Goal: Information Seeking & Learning: Find specific fact

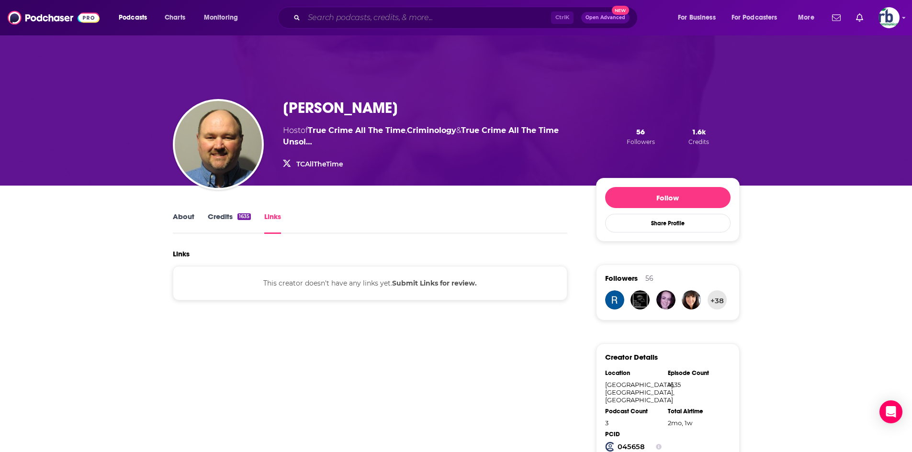
click at [389, 21] on input "Search podcasts, credits, & more..." at bounding box center [427, 17] width 247 height 15
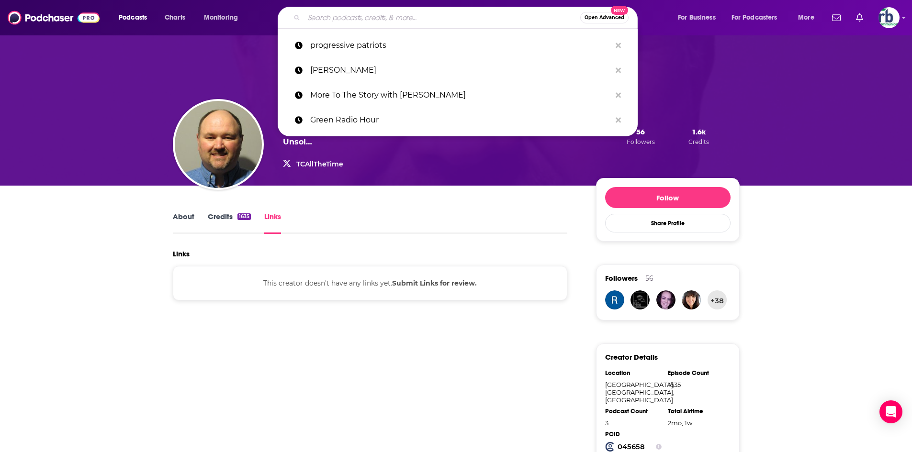
paste input "What A Day"
type input "What A Day"
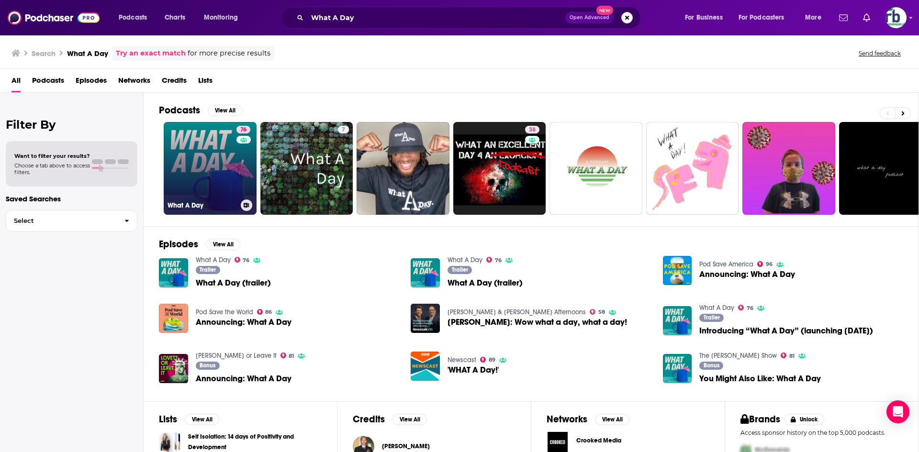
click at [223, 165] on link "76 What A Day" at bounding box center [210, 168] width 93 height 93
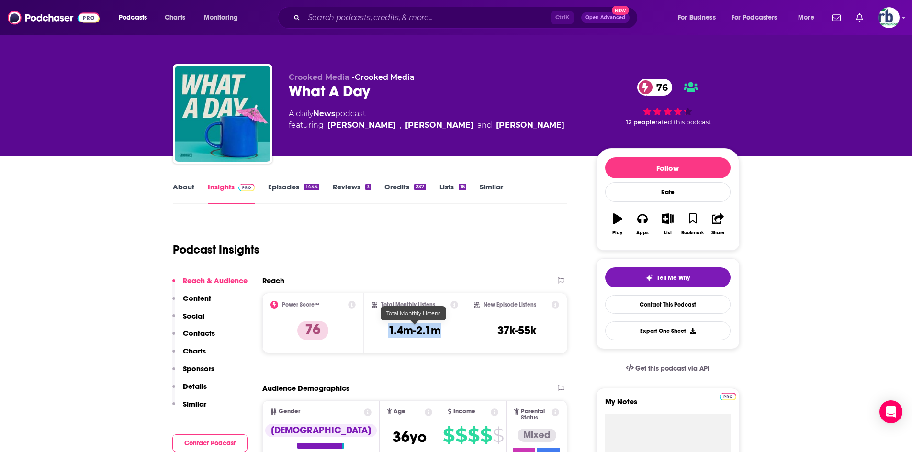
drag, startPoint x: 383, startPoint y: 328, endPoint x: 442, endPoint y: 329, distance: 58.9
click at [442, 329] on div "Total Monthly Listens 1.4m-2.1m" at bounding box center [415, 323] width 87 height 44
copy h3 "1.4m-2.1m"
